Goal: Check status: Check status

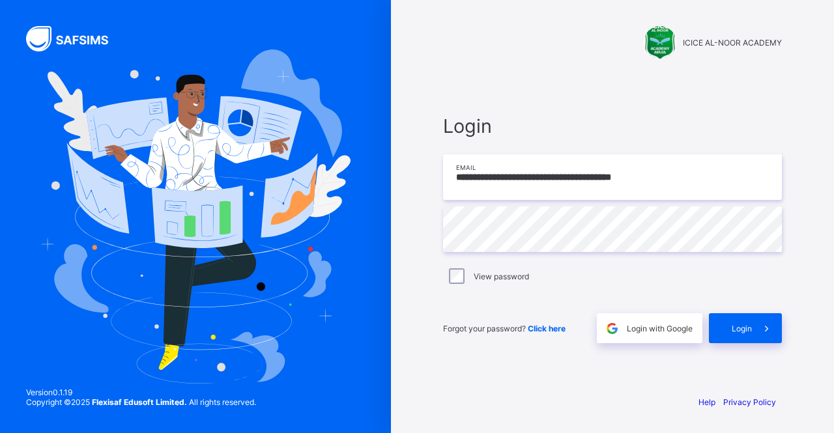
click at [687, 187] on input "**********" at bounding box center [612, 177] width 339 height 46
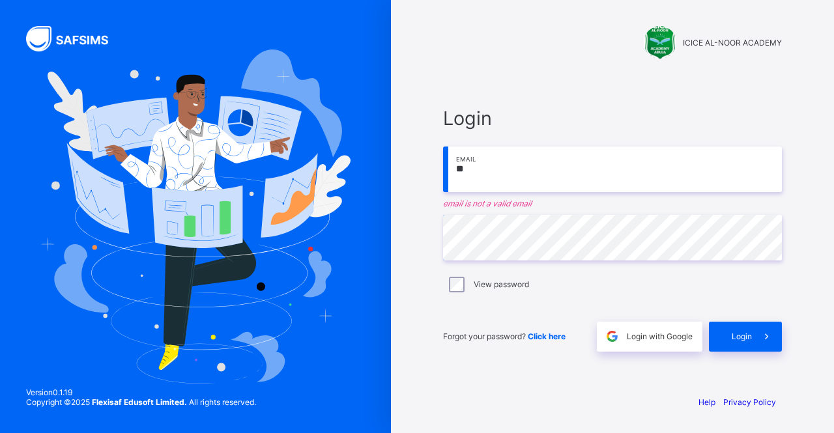
type input "*"
type input "**********"
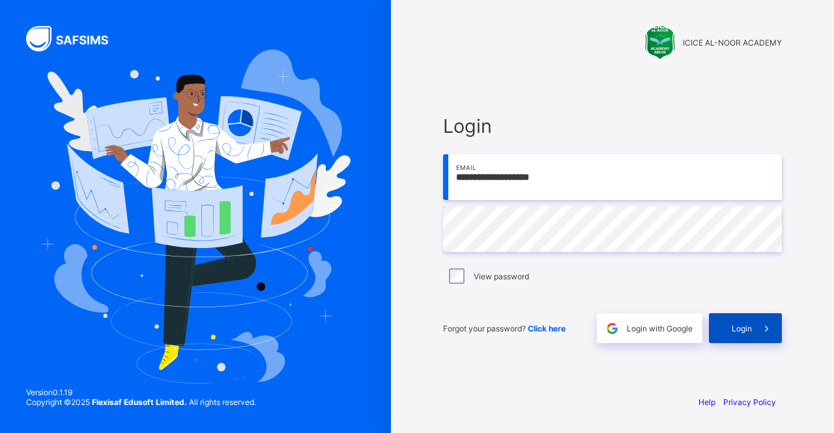
click at [749, 330] on span "Login" at bounding box center [742, 329] width 20 height 10
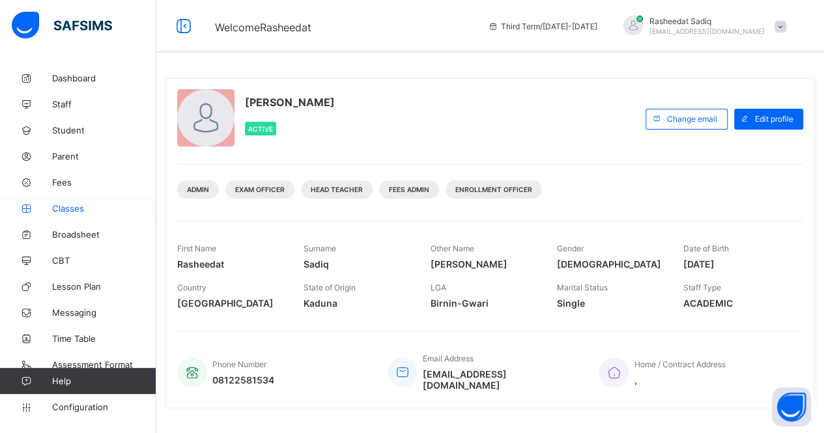
click at [78, 209] on span "Classes" at bounding box center [104, 208] width 104 height 10
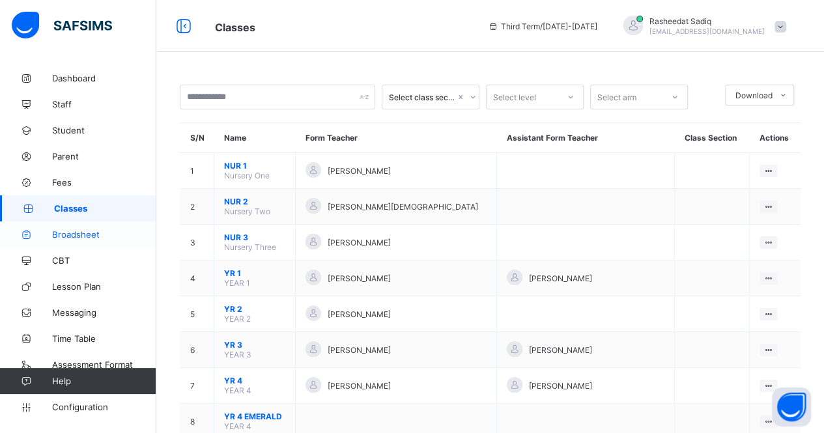
click at [93, 236] on span "Broadsheet" at bounding box center [104, 234] width 104 height 10
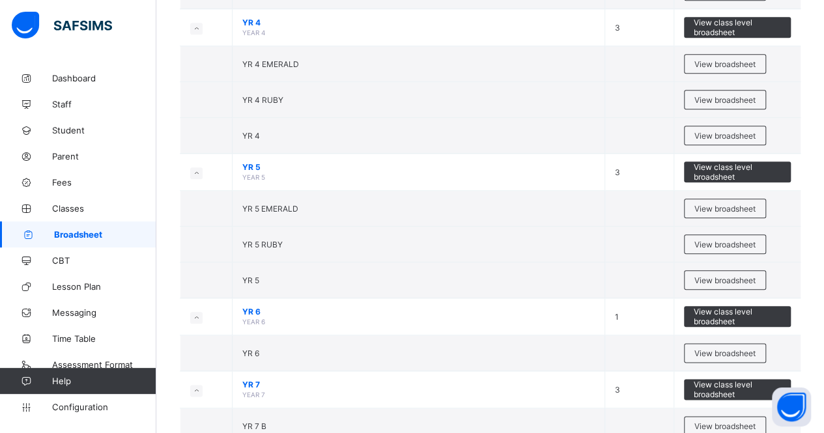
scroll to position [593, 0]
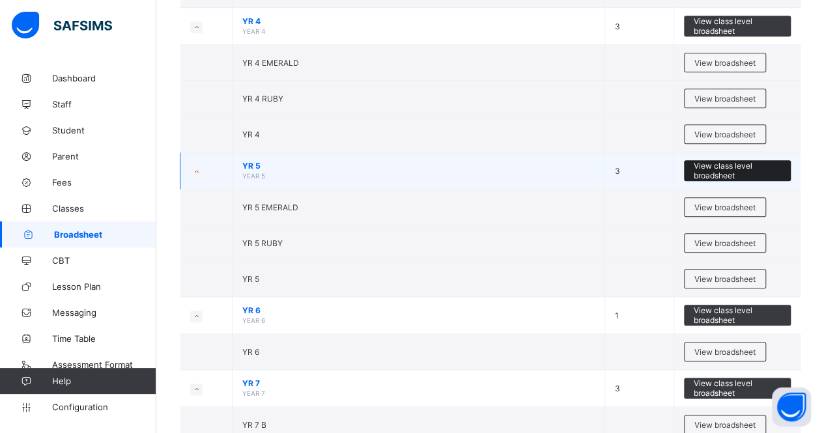
click at [742, 166] on span "View class level broadsheet" at bounding box center [738, 171] width 88 height 20
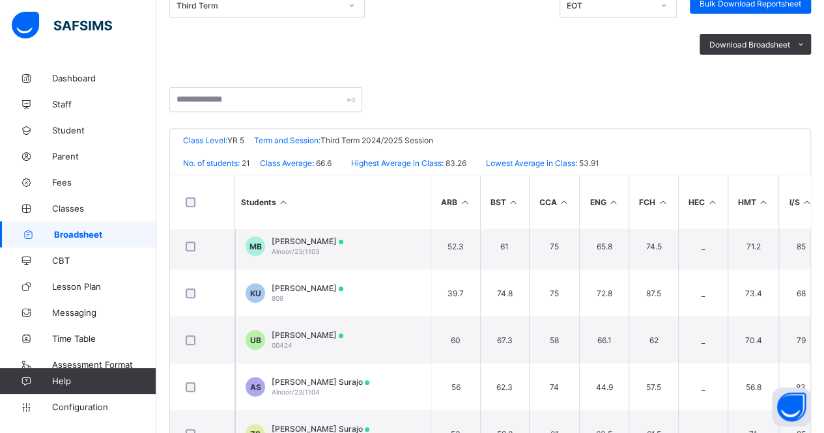
scroll to position [382, 0]
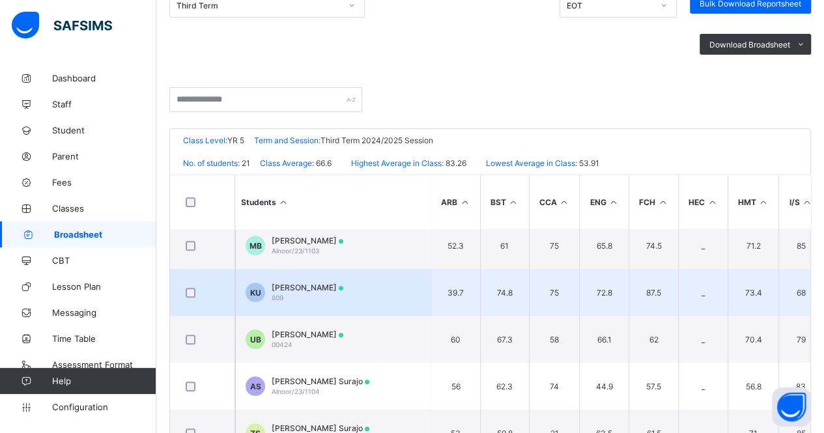
click at [300, 287] on span "[PERSON_NAME]" at bounding box center [308, 288] width 72 height 10
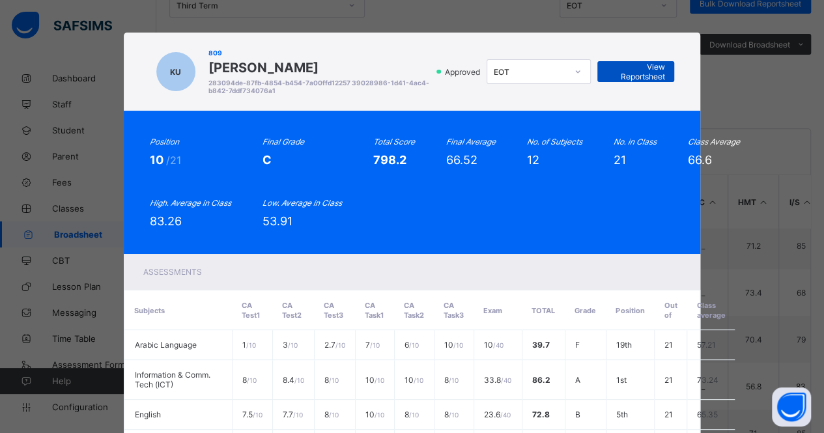
click at [645, 73] on span "View Reportsheet" at bounding box center [635, 72] width 57 height 20
